Goal: Find specific page/section: Find specific page/section

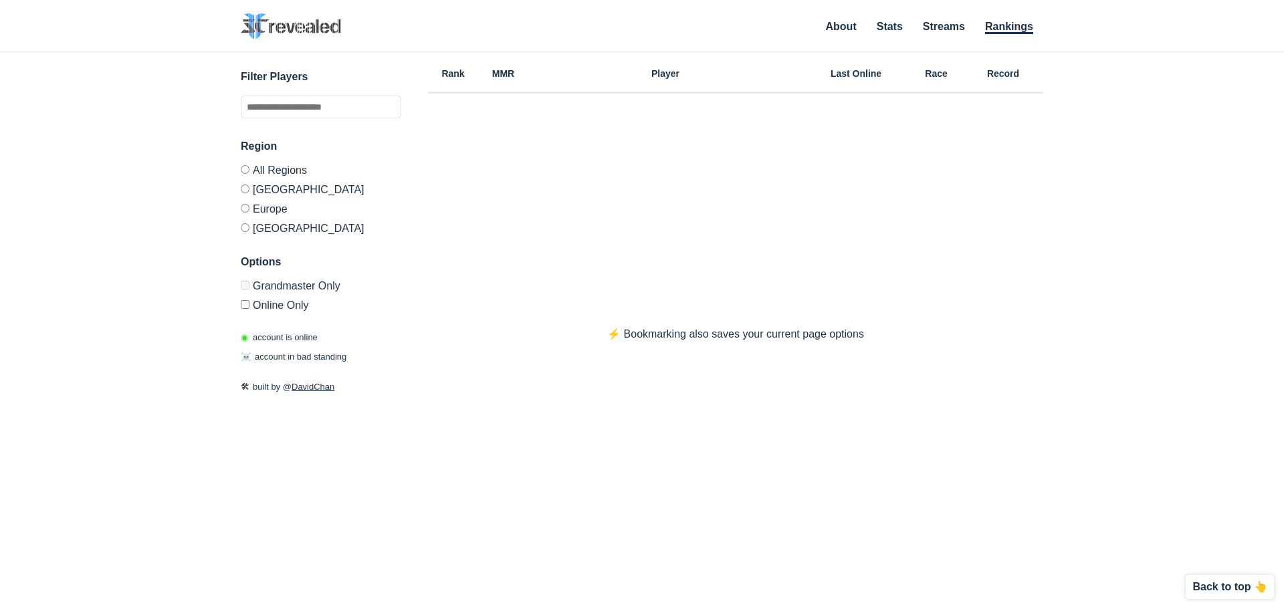
click at [245, 310] on label "Online Only" at bounding box center [321, 303] width 161 height 16
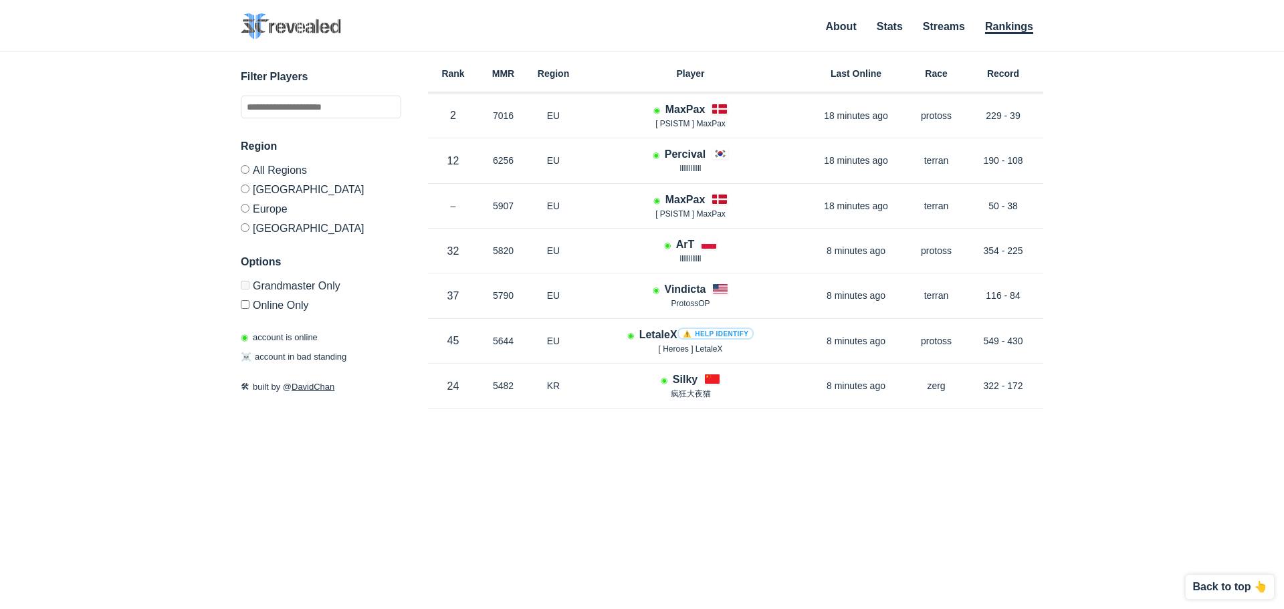
click at [245, 218] on label "[GEOGRAPHIC_DATA]" at bounding box center [321, 226] width 161 height 16
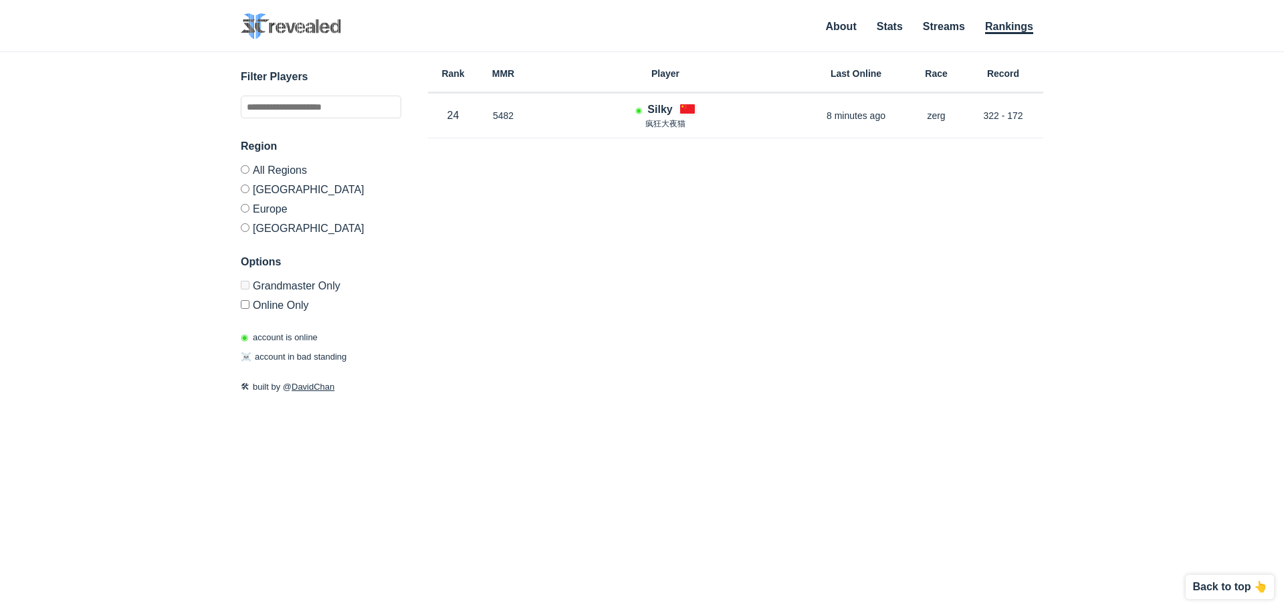
click at [246, 213] on label "Europe" at bounding box center [321, 208] width 161 height 19
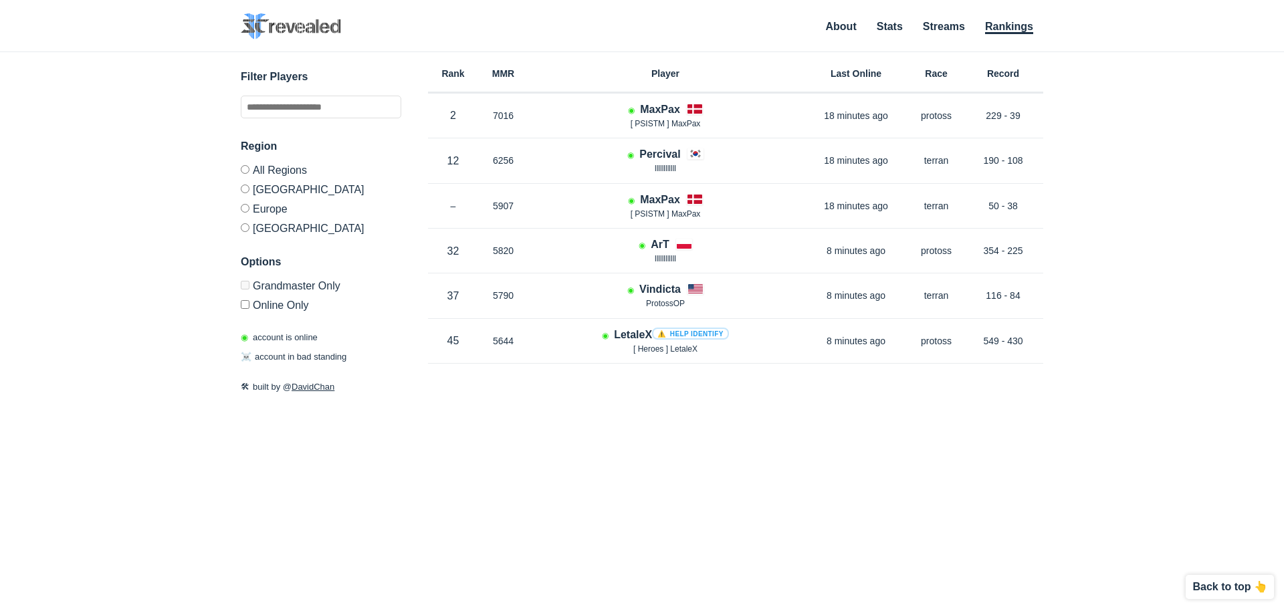
click at [248, 310] on div "Filter Players Region All Regions [GEOGRAPHIC_DATA] [GEOGRAPHIC_DATA] [GEOGRAPH…" at bounding box center [321, 231] width 161 height 325
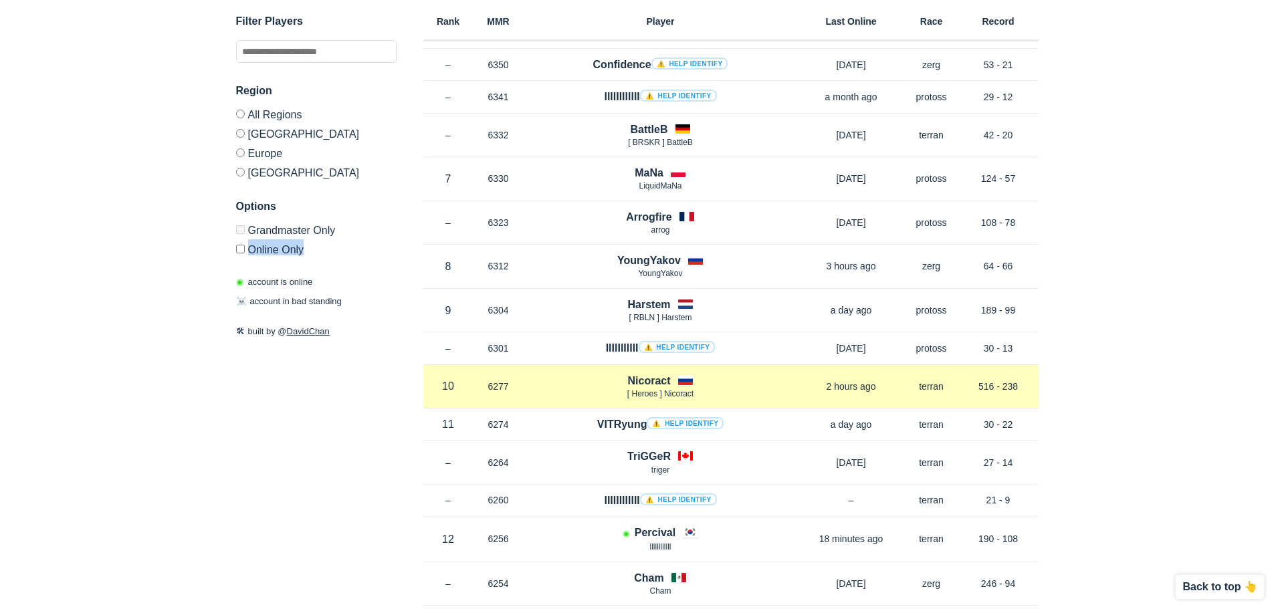
scroll to position [1204, 0]
